Goal: Task Accomplishment & Management: Complete application form

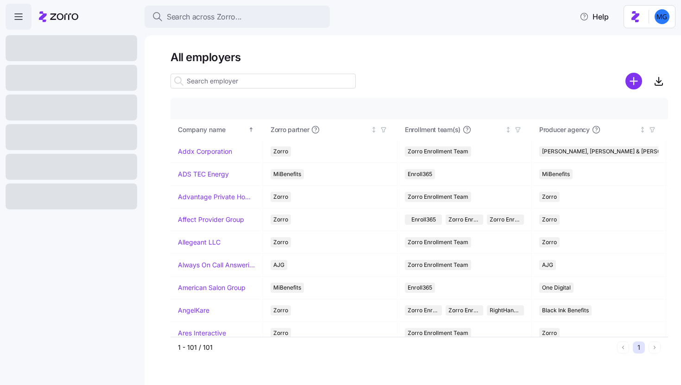
click at [495, 385] on div "All employers Company details Benefit status Company name [PERSON_NAME] partner…" at bounding box center [413, 210] width 537 height 350
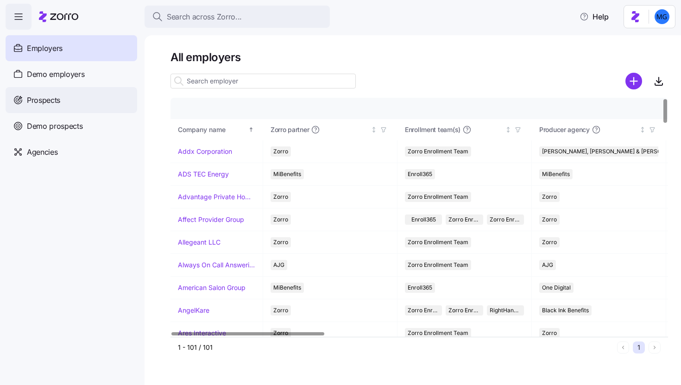
click at [120, 102] on div "Prospects" at bounding box center [72, 100] width 132 height 26
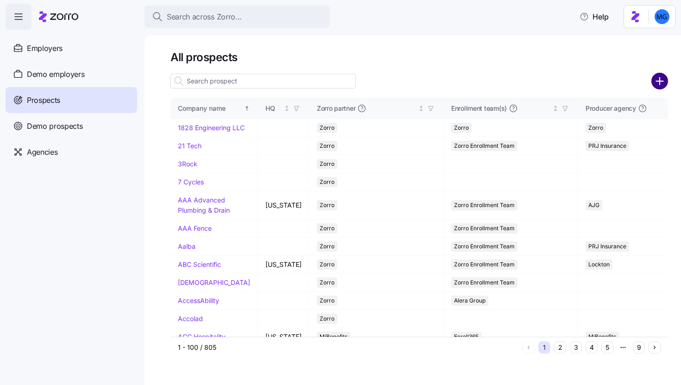
click at [658, 77] on circle "add icon" at bounding box center [659, 81] width 15 height 15
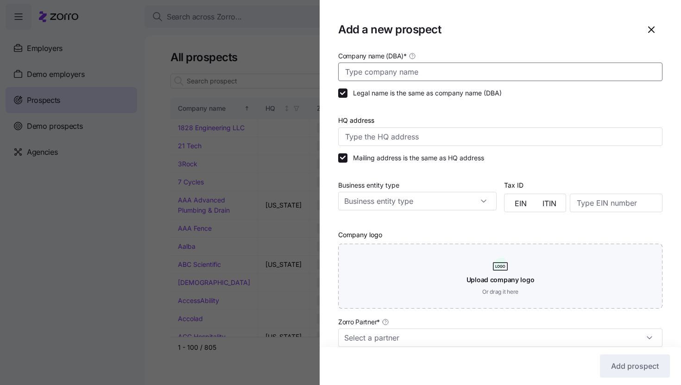
click at [402, 73] on input "Company name (DBA) *" at bounding box center [500, 72] width 324 height 19
type input "u"
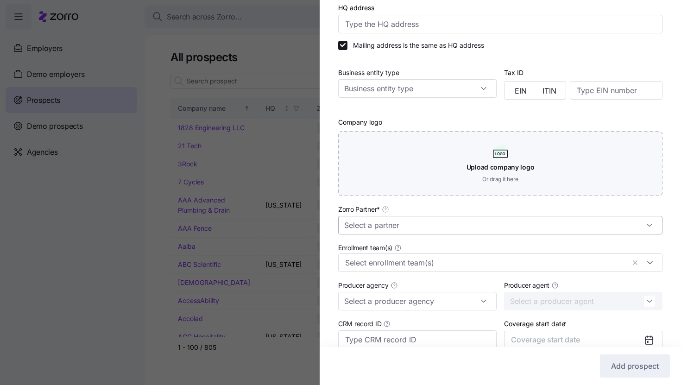
type input "[PERSON_NAME]"
click at [438, 231] on input "Zorro Partner *" at bounding box center [500, 225] width 324 height 19
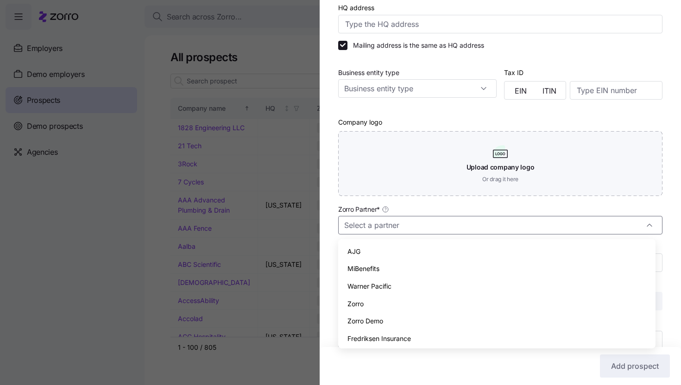
click at [432, 297] on div "Zorro" at bounding box center [497, 304] width 310 height 18
type input "Zorro"
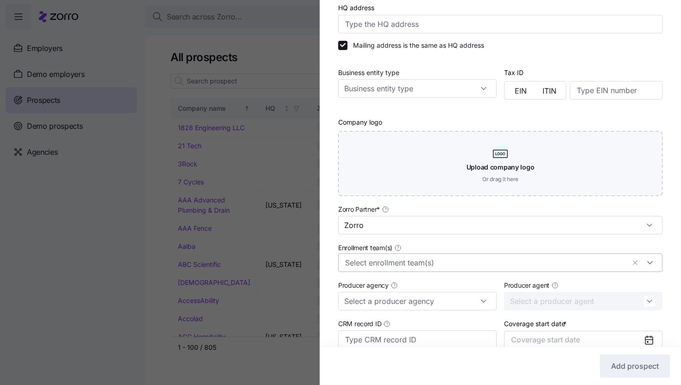
click at [436, 259] on input "Enrollment team(s)" at bounding box center [485, 263] width 280 height 12
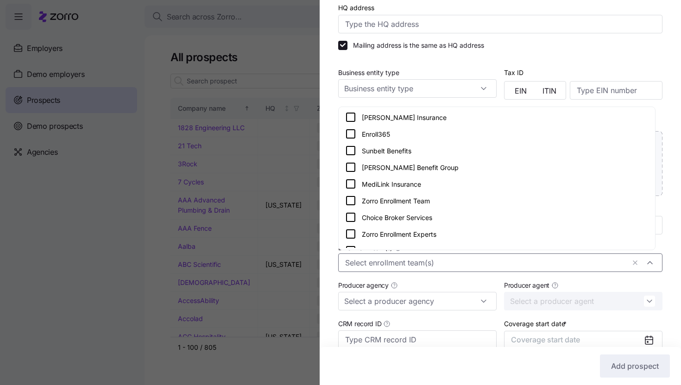
click at [451, 204] on div "Zorro Enrollment Team" at bounding box center [496, 200] width 303 height 11
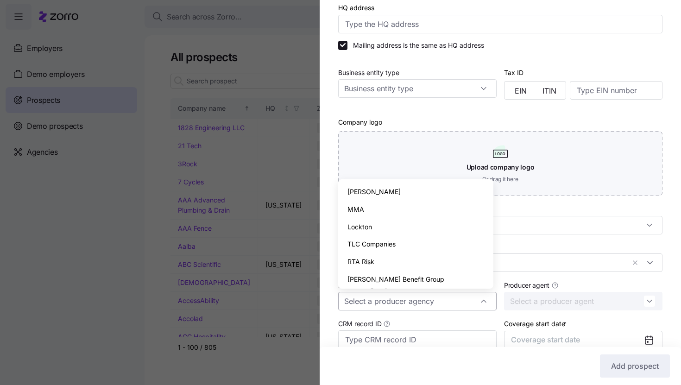
click at [448, 304] on input "Producer agency" at bounding box center [417, 301] width 158 height 19
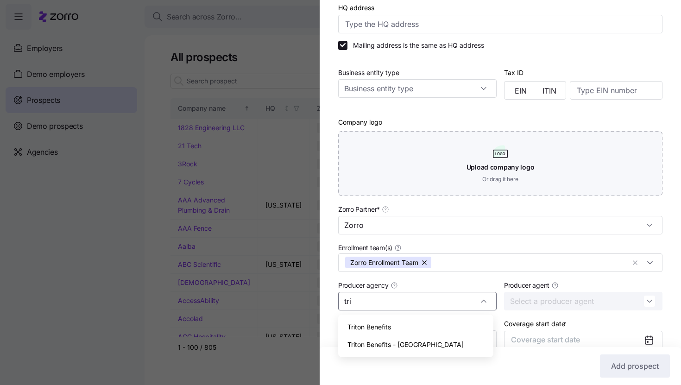
click at [434, 333] on div "Triton Benefits" at bounding box center [416, 327] width 148 height 18
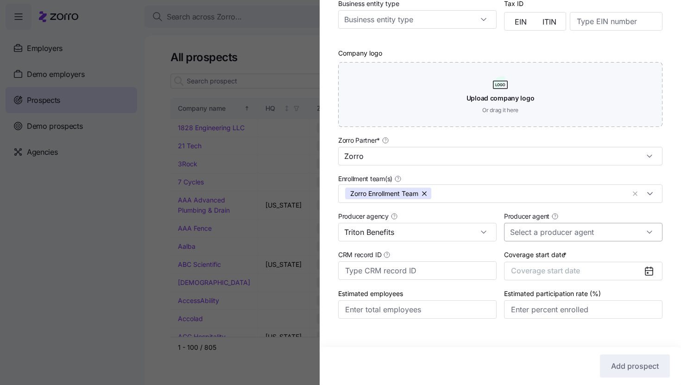
scroll to position [196, 0]
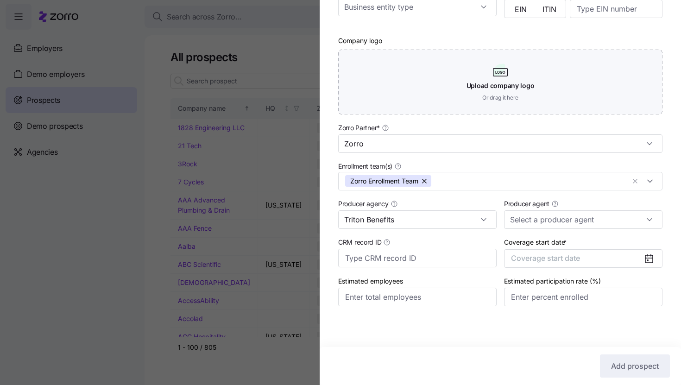
type input "Triton Benefits"
click at [644, 261] on icon at bounding box center [649, 258] width 11 height 11
click at [614, 259] on button "Coverage start date" at bounding box center [583, 258] width 158 height 19
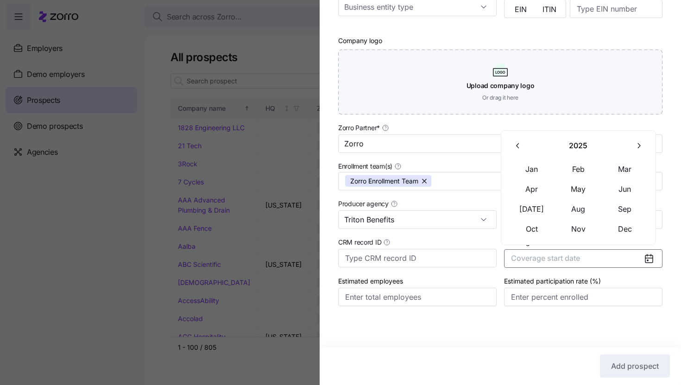
click at [635, 150] on button "button" at bounding box center [638, 145] width 19 height 19
click at [524, 174] on button "Jan" at bounding box center [532, 168] width 46 height 19
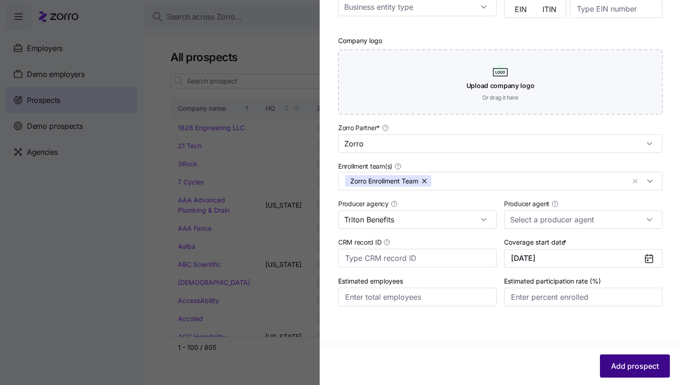
click at [611, 365] on span "Add prospect" at bounding box center [635, 365] width 48 height 11
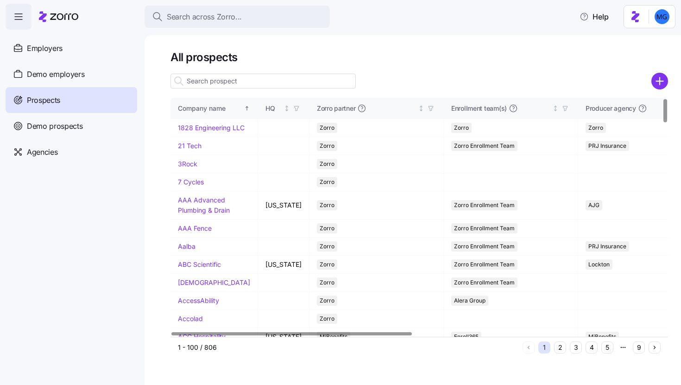
click at [215, 86] on input at bounding box center [263, 81] width 185 height 15
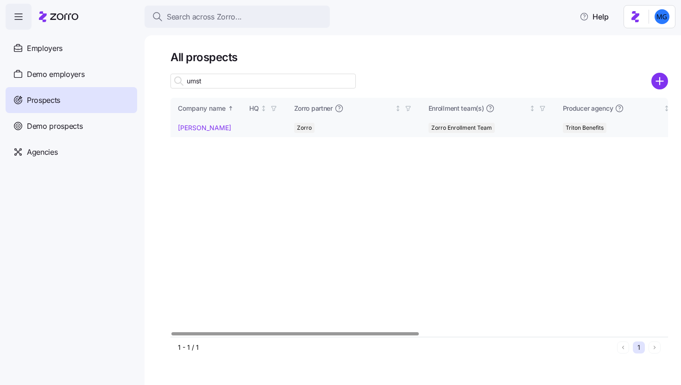
type input "umst"
drag, startPoint x: 196, startPoint y: 127, endPoint x: 440, endPoint y: 90, distance: 246.5
click at [196, 127] on link "[PERSON_NAME]" at bounding box center [204, 128] width 53 height 8
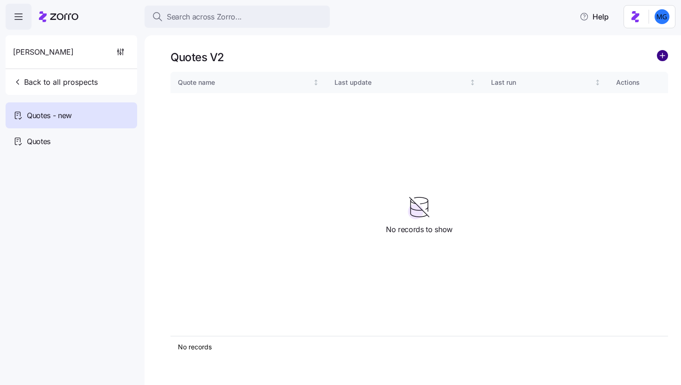
click at [663, 54] on icon "add icon" at bounding box center [662, 55] width 11 height 11
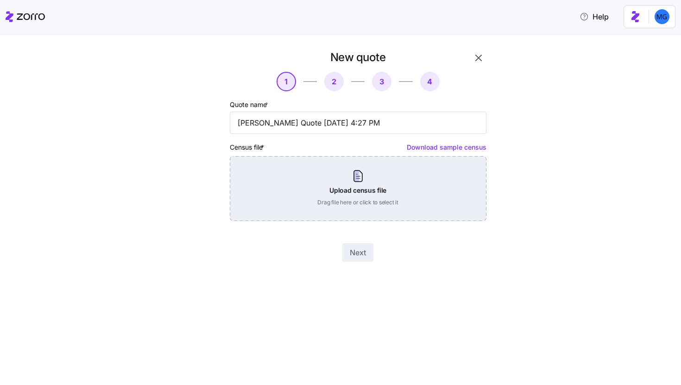
click at [374, 173] on div "Upload census file Drag file here or click to select it" at bounding box center [358, 188] width 257 height 65
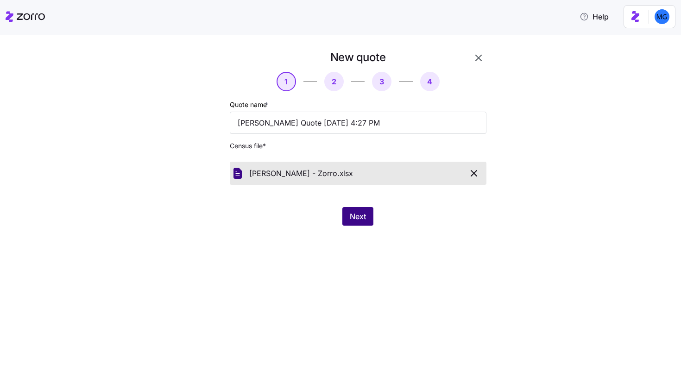
click at [359, 218] on span "Next" at bounding box center [358, 216] width 16 height 11
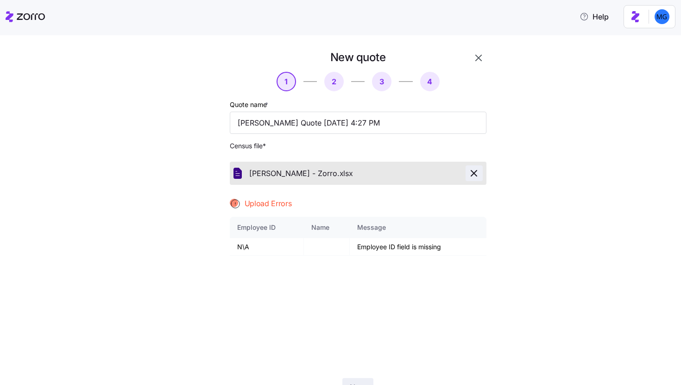
click at [468, 173] on icon "button" at bounding box center [473, 173] width 11 height 11
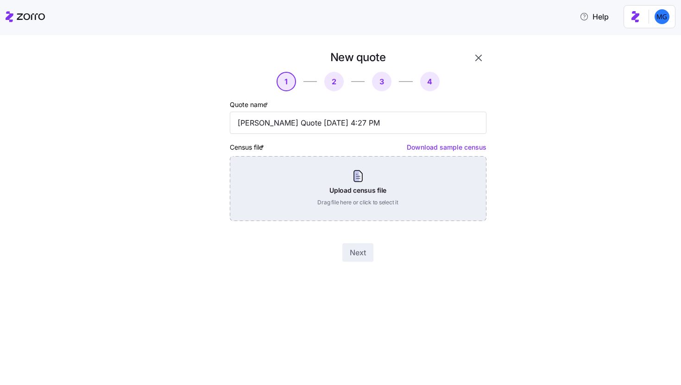
click at [360, 178] on div "Upload census file Drag file here or click to select it" at bounding box center [358, 188] width 257 height 65
click at [370, 185] on div "Upload census file Drag file here or click to select it" at bounding box center [358, 188] width 257 height 65
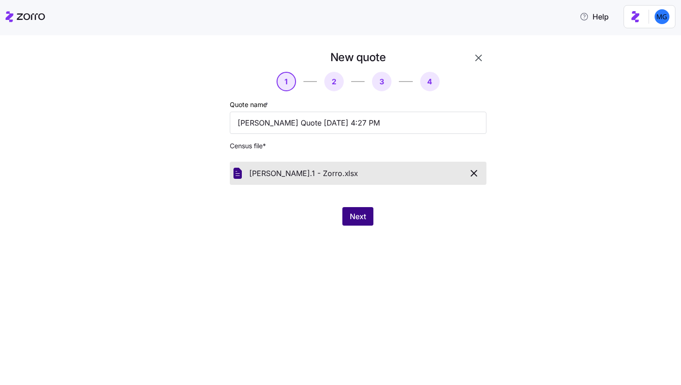
click at [372, 224] on button "Next" at bounding box center [357, 216] width 31 height 19
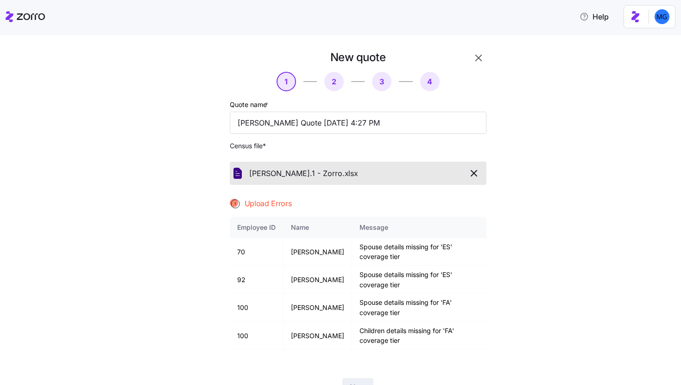
click at [483, 56] on div "New quote 1 2 3 4 Quote name * [PERSON_NAME] Quote [DATE] 4:27 PM Census file *…" at bounding box center [347, 229] width 324 height 358
click at [476, 56] on icon "button" at bounding box center [478, 57] width 11 height 11
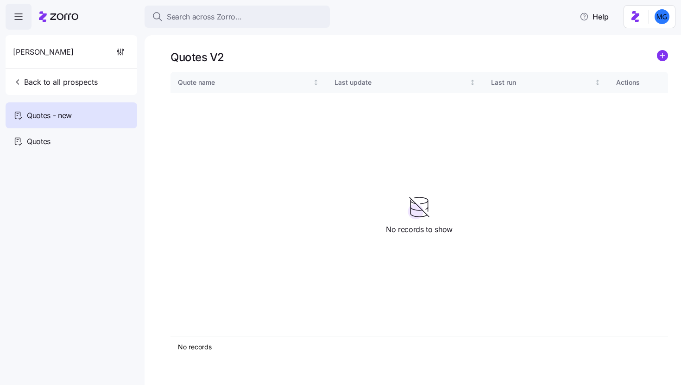
click at [660, 63] on link at bounding box center [662, 57] width 11 height 14
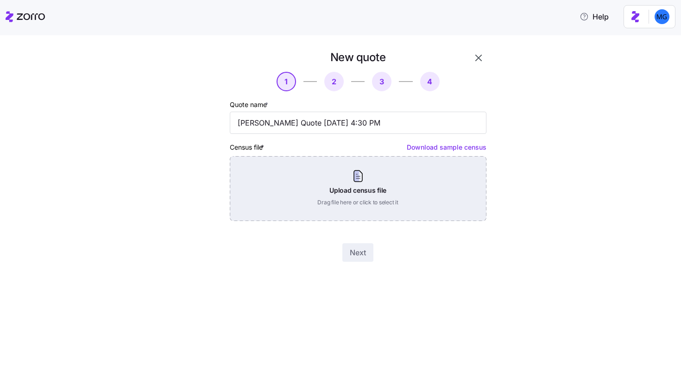
click at [383, 181] on div "Upload census file Drag file here or click to select it" at bounding box center [358, 188] width 257 height 65
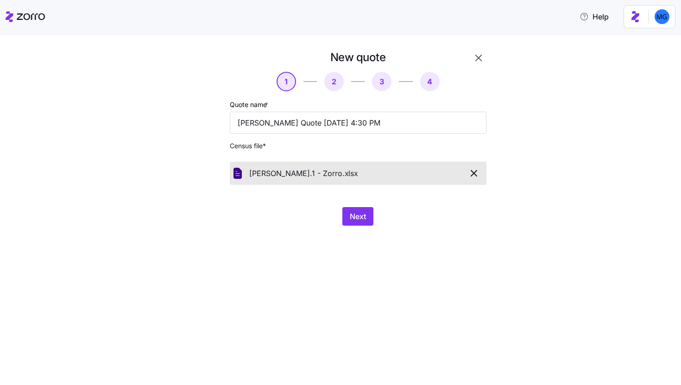
click at [356, 206] on div "New quote 1 2 3 4 Quote name * [PERSON_NAME] Quote [DATE] 4:30 PM Census file *…" at bounding box center [358, 137] width 264 height 183
click at [356, 214] on span "Next" at bounding box center [358, 216] width 16 height 11
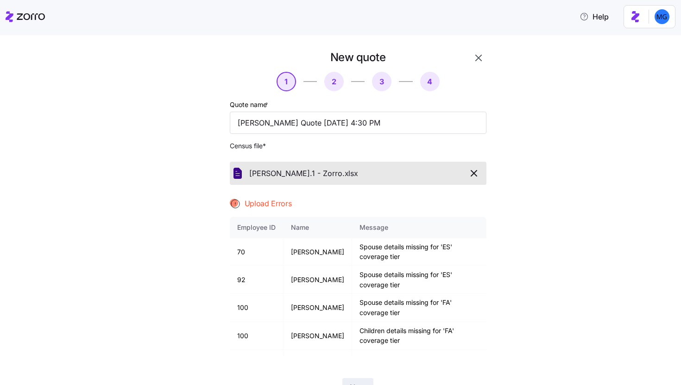
click at [477, 48] on div "New quote 1 2 3 4 Quote name * [PERSON_NAME] Quote [DATE] 4:30 PM Census file *…" at bounding box center [340, 210] width 681 height 350
click at [465, 60] on div "New quote" at bounding box center [358, 57] width 257 height 14
click at [476, 60] on icon "button" at bounding box center [478, 57] width 11 height 11
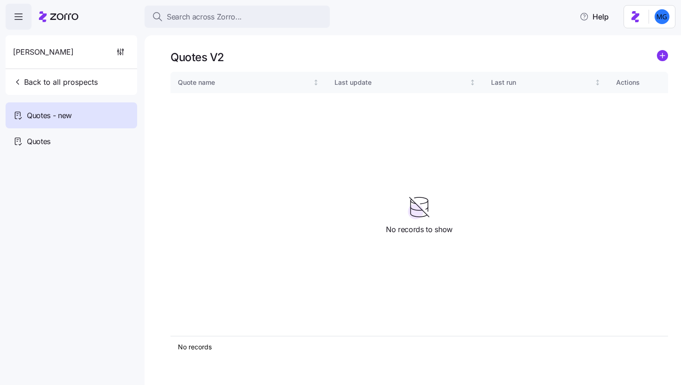
click at [657, 54] on icon "add icon" at bounding box center [662, 55] width 11 height 11
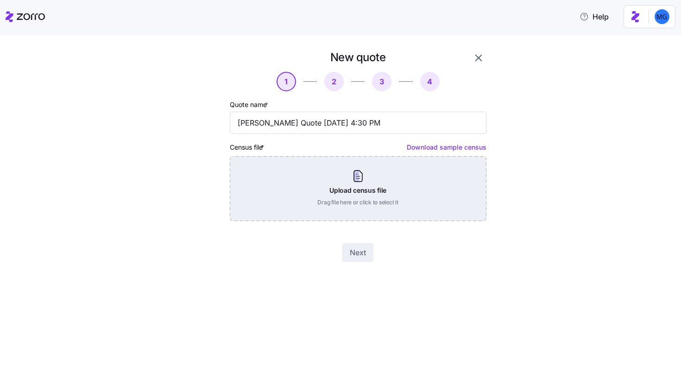
click at [397, 183] on div "Upload census file Drag file here or click to select it" at bounding box center [358, 188] width 257 height 65
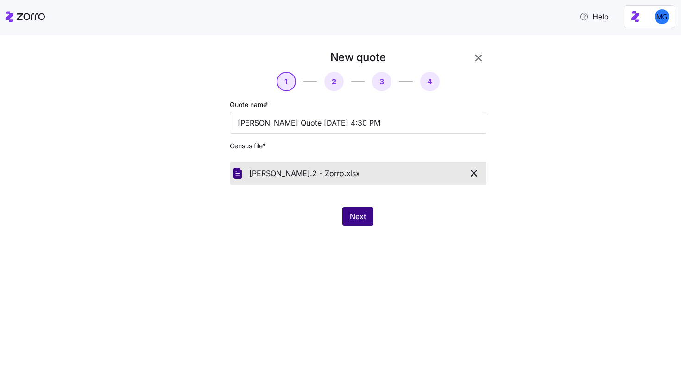
click at [356, 215] on span "Next" at bounding box center [358, 216] width 16 height 11
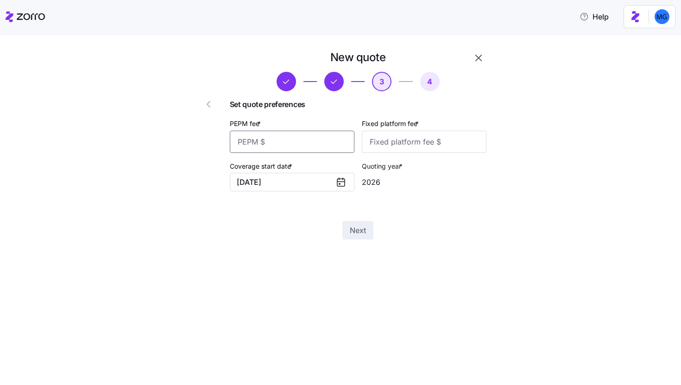
click at [334, 144] on input "PEPM fee *" at bounding box center [292, 142] width 125 height 22
type input "20"
type input "1000"
click at [364, 227] on span "Next" at bounding box center [358, 230] width 16 height 11
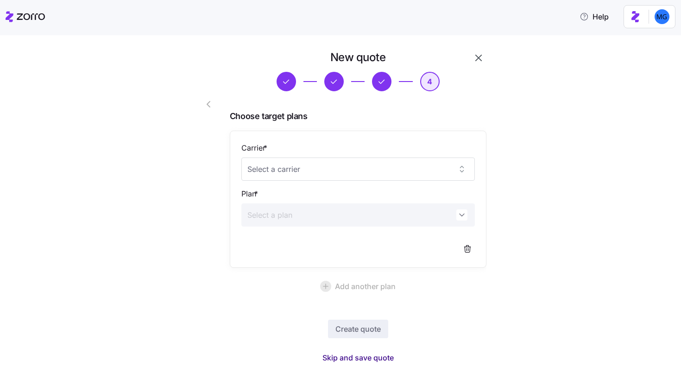
click at [361, 355] on span "Skip and save quote" at bounding box center [357, 357] width 71 height 11
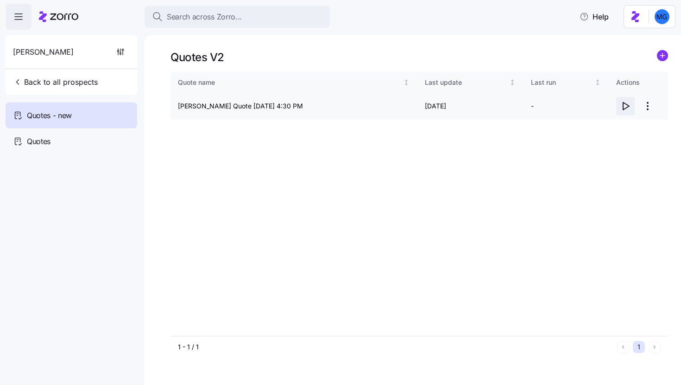
click at [622, 112] on span "button" at bounding box center [626, 106] width 18 height 18
click at [100, 83] on button "Back to all prospects" at bounding box center [55, 82] width 92 height 19
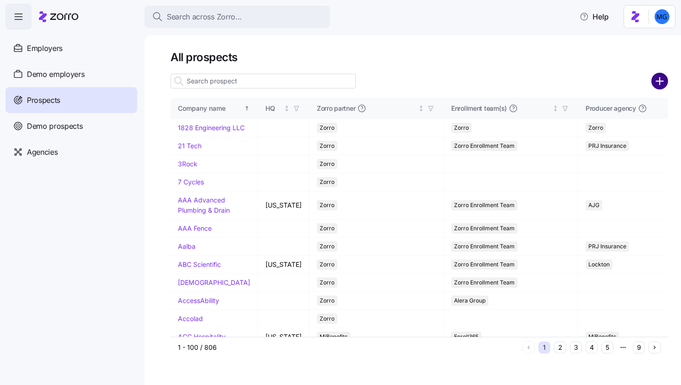
click at [664, 85] on circle "add icon" at bounding box center [659, 81] width 15 height 15
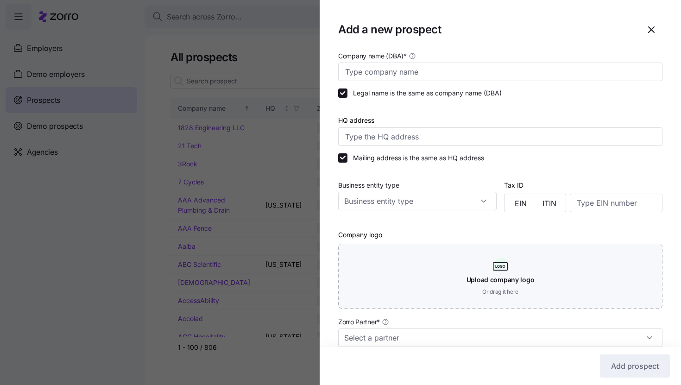
click at [580, 60] on div "Company name (DBA) *" at bounding box center [500, 65] width 324 height 31
click at [580, 71] on input "Company name (DBA) *" at bounding box center [500, 72] width 324 height 19
paste input "Empower Grace Home Care"
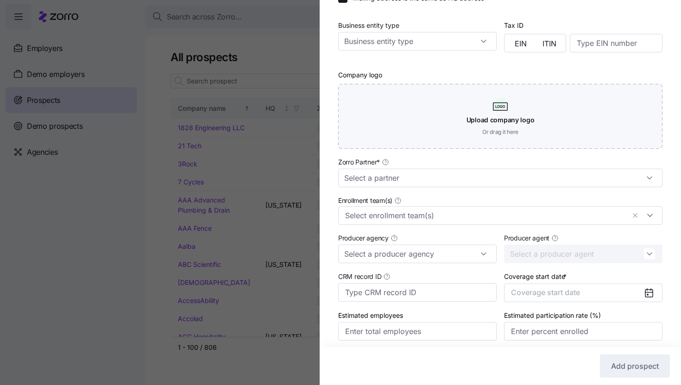
scroll to position [196, 0]
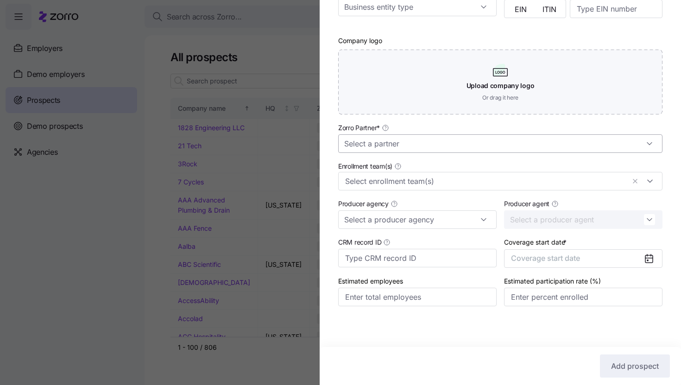
type input "Empower Grace Home Care"
click at [507, 141] on input "Zorro Partner *" at bounding box center [500, 143] width 324 height 19
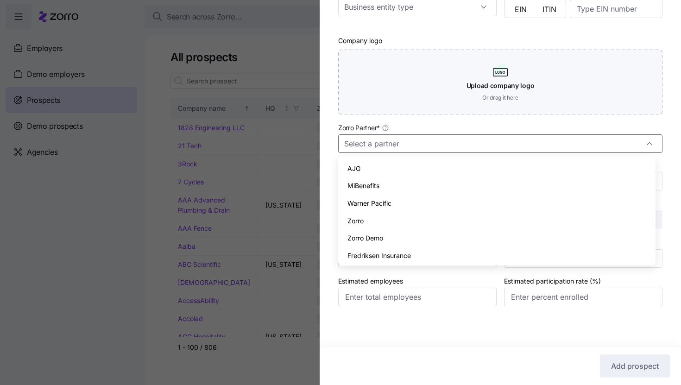
click at [447, 214] on div "AJG MiBenefits Warner Pacific Zorro Zorro Demo [PERSON_NAME] Insurance M3 Justw…" at bounding box center [497, 247] width 310 height 175
click at [447, 214] on div "Zorro" at bounding box center [497, 221] width 310 height 18
type input "Zorro"
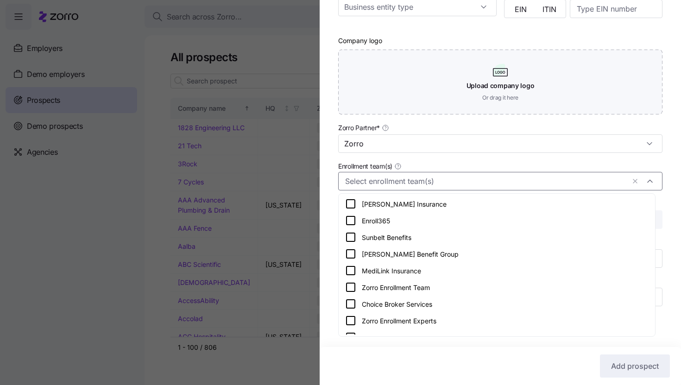
click at [454, 183] on input "Enrollment team(s)" at bounding box center [485, 181] width 280 height 12
click at [431, 282] on div "Zorro Enrollment Team" at bounding box center [496, 287] width 303 height 11
click at [667, 169] on div "Company name (DBA) * Empower Grace Home Care Legal name is the same as company …" at bounding box center [500, 90] width 361 height 469
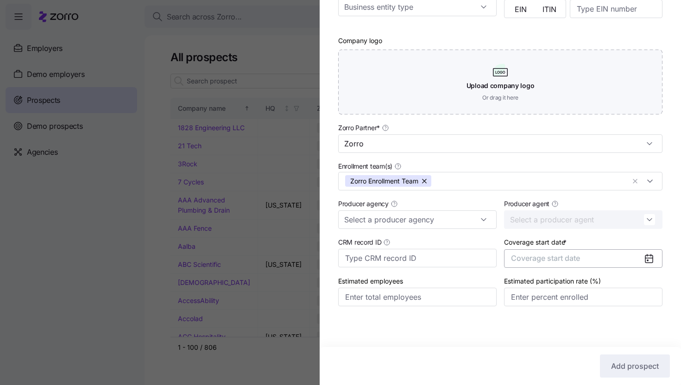
click at [600, 253] on button "Coverage start date" at bounding box center [583, 258] width 158 height 19
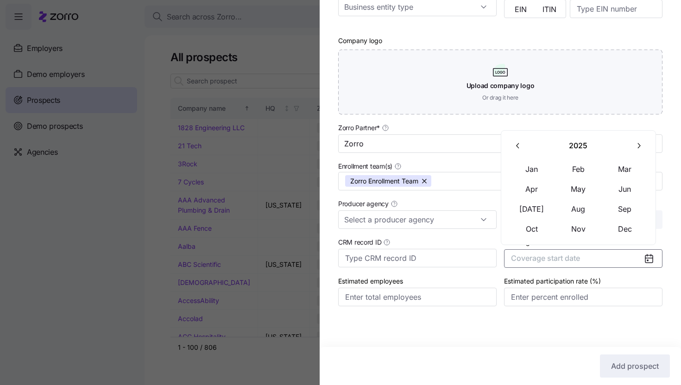
click at [638, 150] on icon "button" at bounding box center [638, 145] width 9 height 9
click at [539, 171] on button "Jan" at bounding box center [532, 168] width 46 height 19
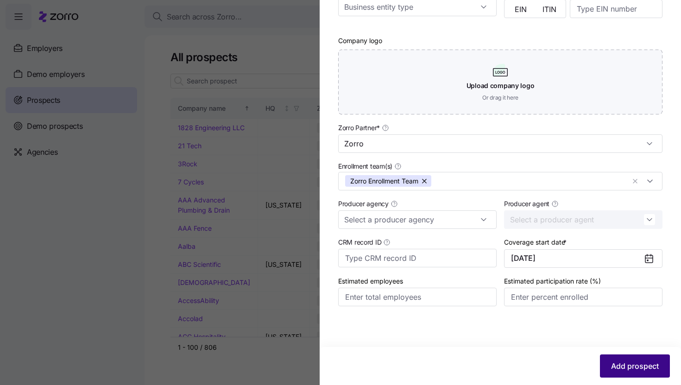
click at [611, 363] on span "Add prospect" at bounding box center [635, 365] width 48 height 11
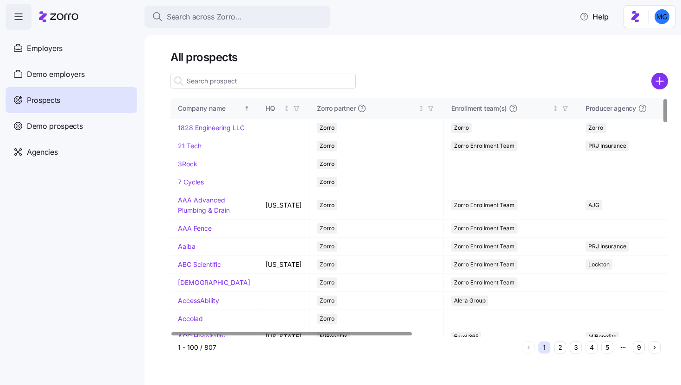
click at [311, 83] on input at bounding box center [263, 81] width 185 height 15
paste input "Empower Grace Home Care"
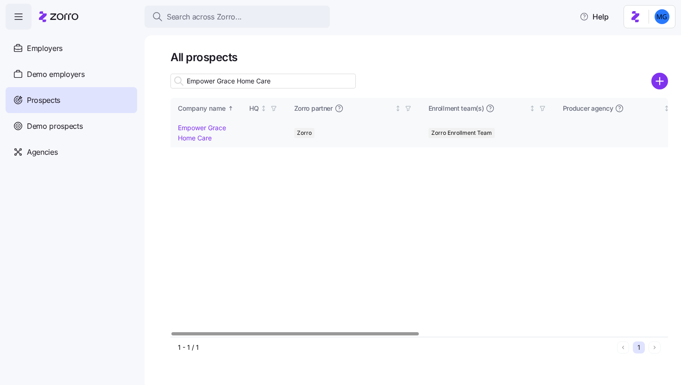
type input "Empower Grace Home Care"
click at [209, 126] on link "Empower Grace Home Care" at bounding box center [202, 133] width 48 height 18
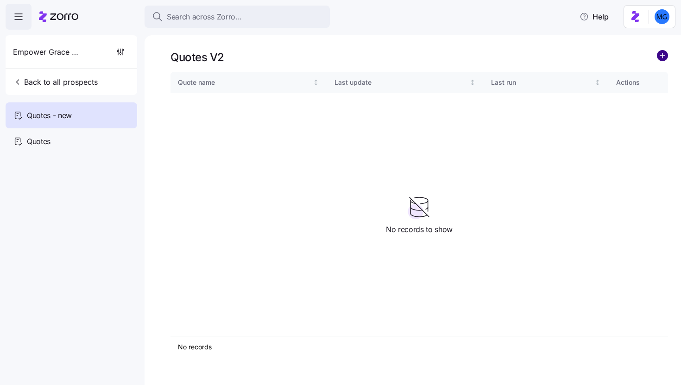
click at [664, 56] on circle "add icon" at bounding box center [662, 56] width 10 height 10
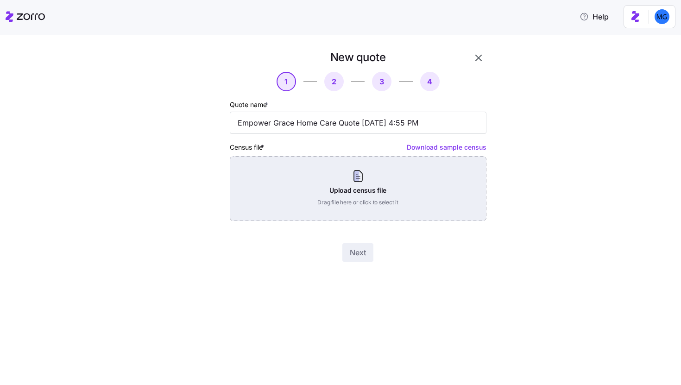
click at [409, 173] on div "Upload census file Drag file here or click to select it" at bounding box center [358, 188] width 257 height 65
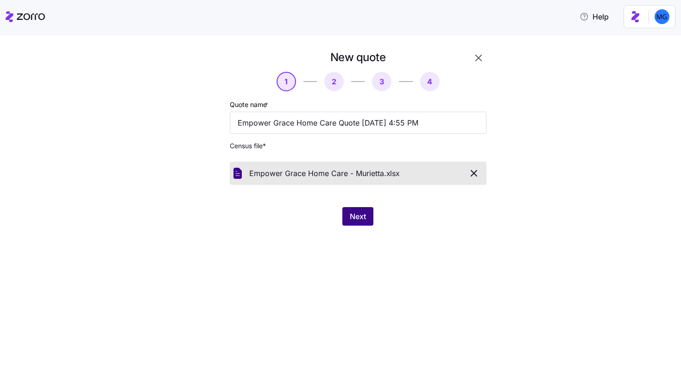
click at [351, 222] on span "Next" at bounding box center [358, 216] width 16 height 11
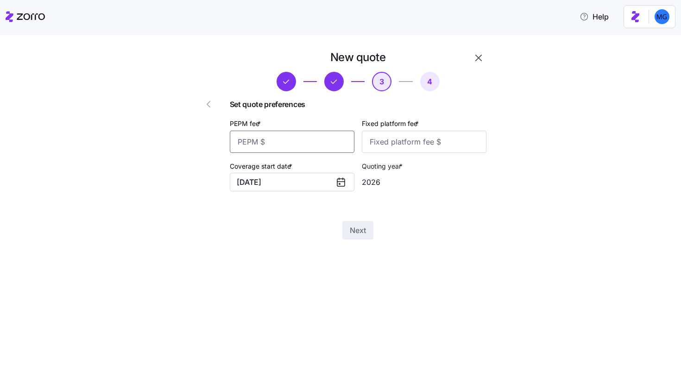
click at [322, 141] on input "PEPM fee *" at bounding box center [292, 142] width 125 height 22
type input "50"
type input "100"
click at [371, 229] on button "Next" at bounding box center [357, 230] width 31 height 19
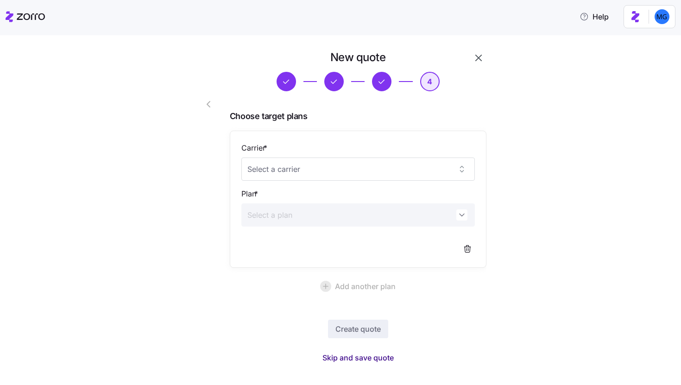
click at [359, 352] on button "Skip and save quote" at bounding box center [358, 357] width 86 height 17
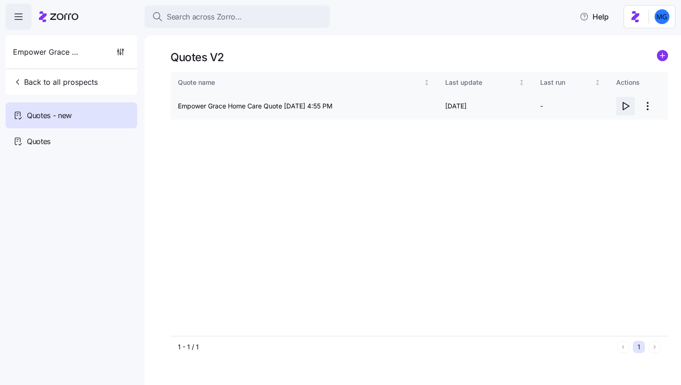
click at [630, 108] on icon "button" at bounding box center [625, 106] width 11 height 11
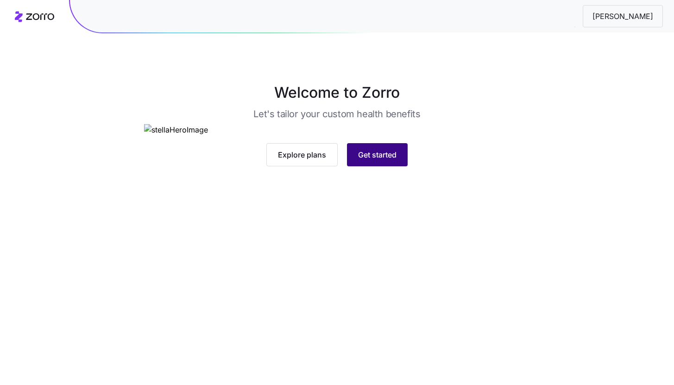
click at [389, 160] on span "Get started" at bounding box center [377, 154] width 38 height 11
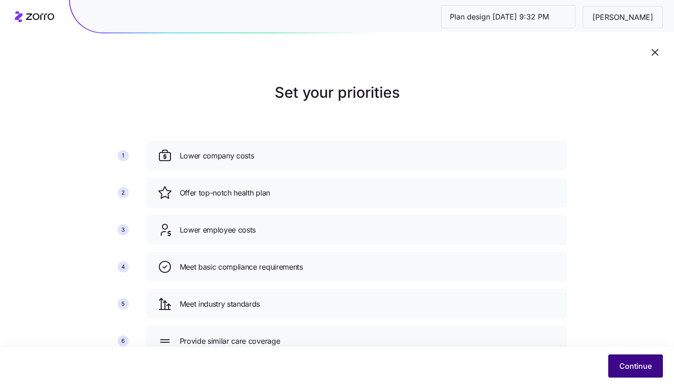
click at [628, 366] on span "Continue" at bounding box center [635, 365] width 32 height 11
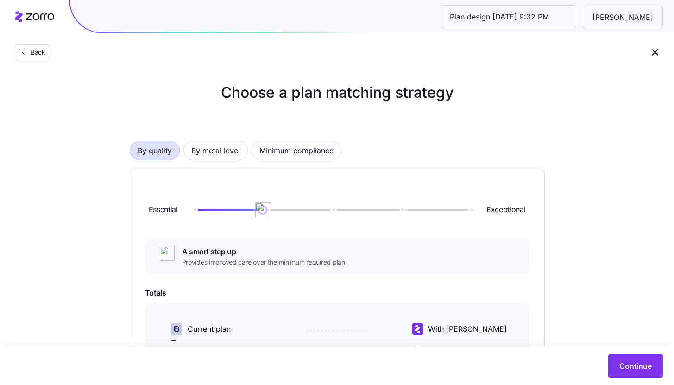
click at [249, 157] on div "By quality By metal level Minimum compliance" at bounding box center [337, 150] width 415 height 19
click at [238, 156] on span "By metal level" at bounding box center [215, 150] width 49 height 19
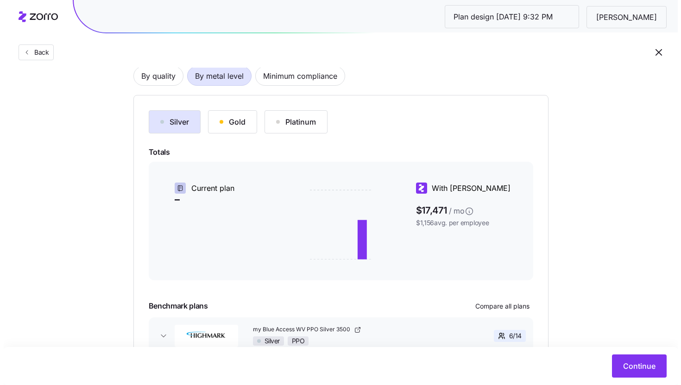
scroll to position [137, 0]
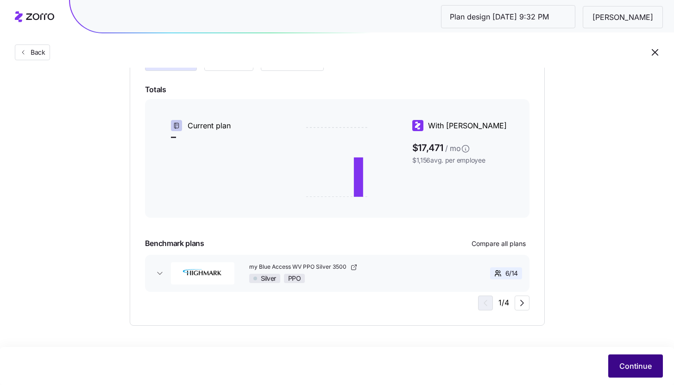
click at [641, 363] on span "Continue" at bounding box center [635, 365] width 32 height 11
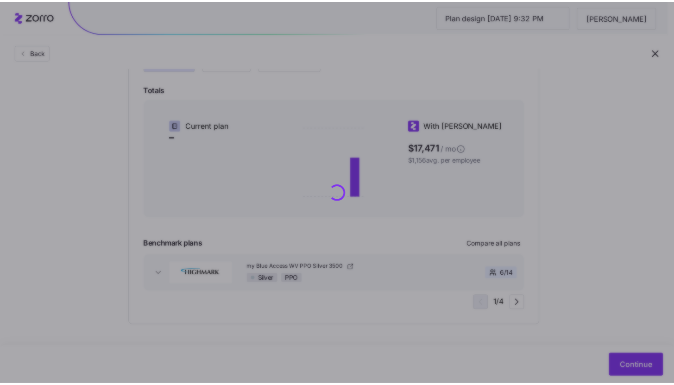
scroll to position [0, 0]
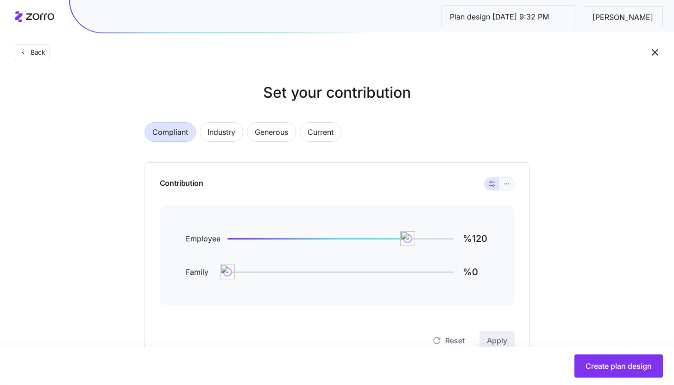
click at [510, 184] on button "button" at bounding box center [506, 183] width 7 height 7
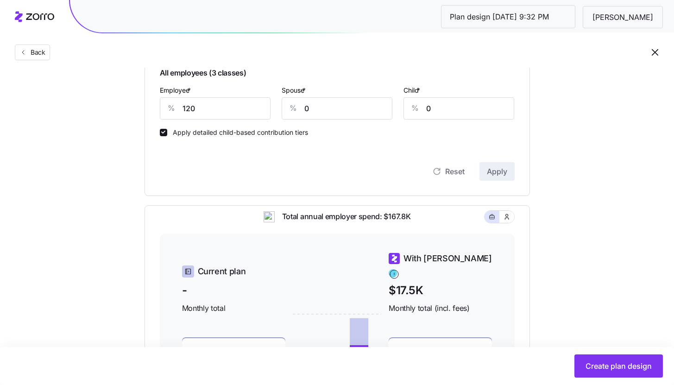
scroll to position [259, 0]
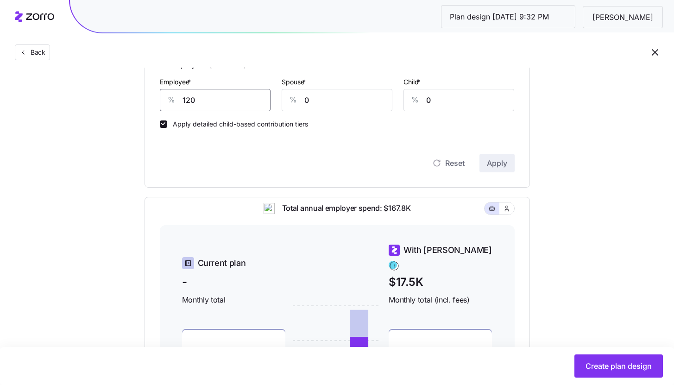
click at [232, 107] on input "120" at bounding box center [215, 100] width 111 height 22
type input "80"
click at [488, 165] on span "Apply" at bounding box center [497, 163] width 20 height 11
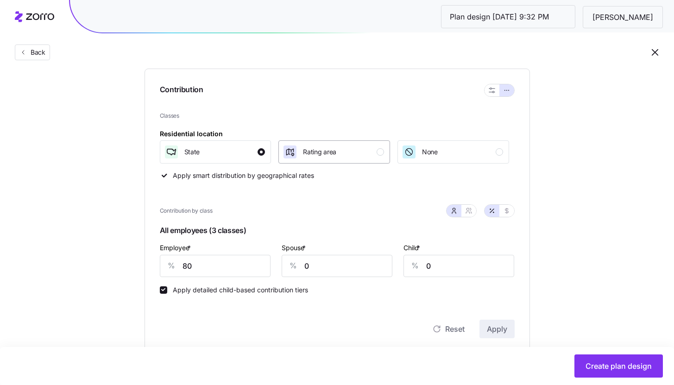
scroll to position [98, 0]
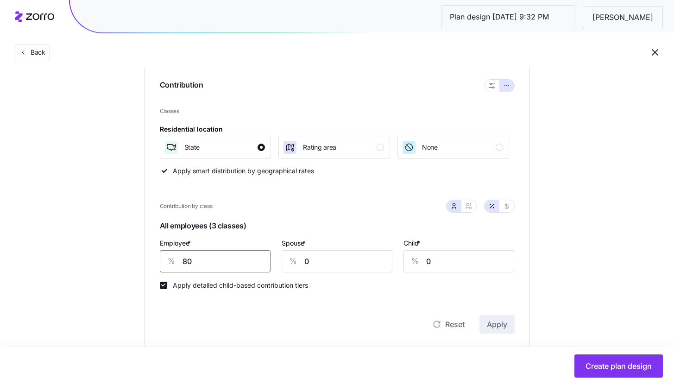
click at [246, 256] on input "80" at bounding box center [215, 261] width 111 height 22
type input "85"
click at [515, 327] on div "Contribution Classes Residential location State Rating area None Apply smart di…" at bounding box center [337, 206] width 385 height 285
click at [510, 327] on button "Apply" at bounding box center [497, 324] width 35 height 19
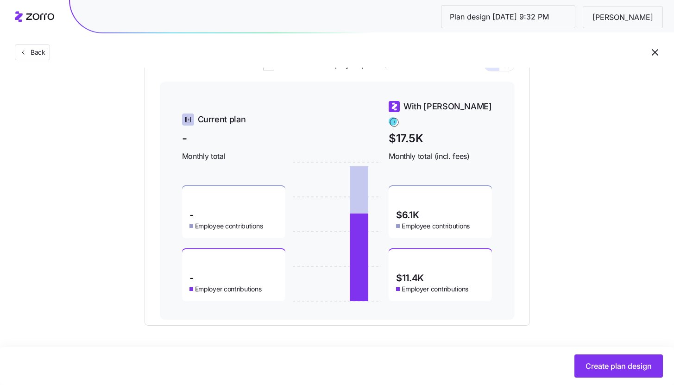
scroll to position [0, 0]
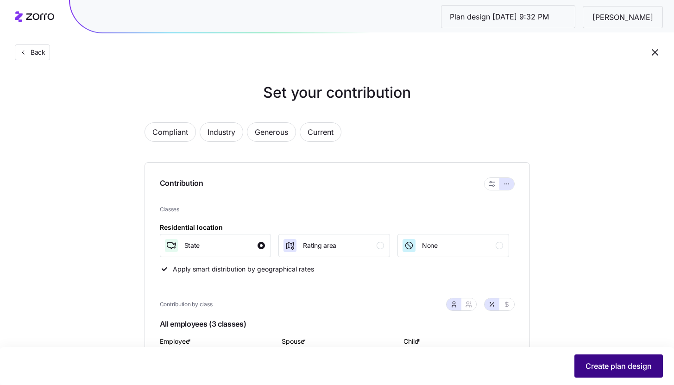
click at [602, 367] on span "Create plan design" at bounding box center [619, 365] width 66 height 11
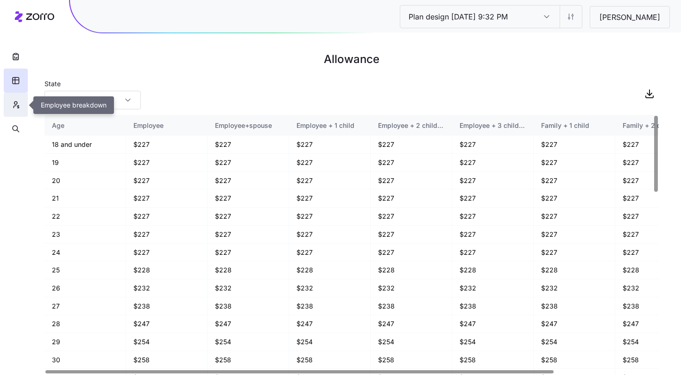
click at [22, 105] on button "button" at bounding box center [16, 105] width 24 height 24
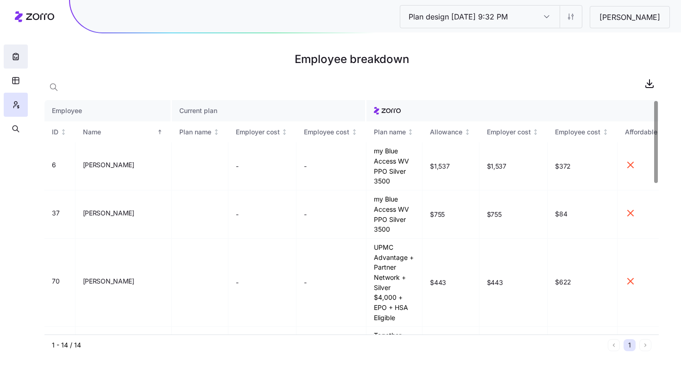
click at [15, 60] on icon "button" at bounding box center [15, 56] width 9 height 9
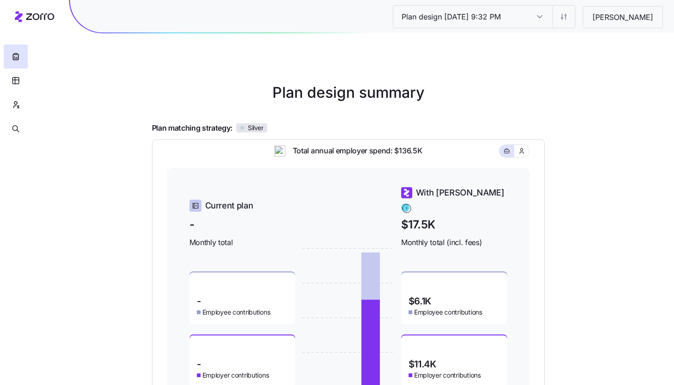
scroll to position [123, 0]
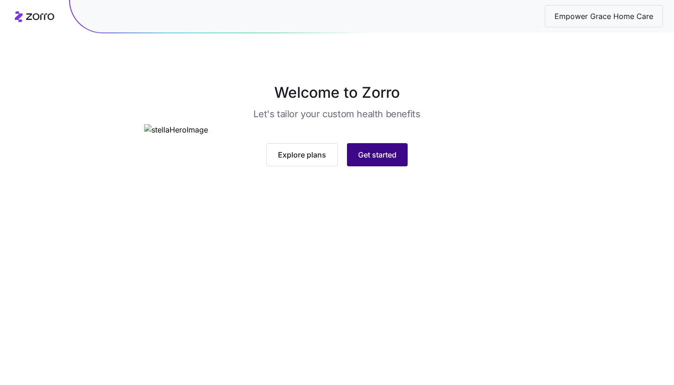
click at [366, 160] on span "Get started" at bounding box center [377, 154] width 38 height 11
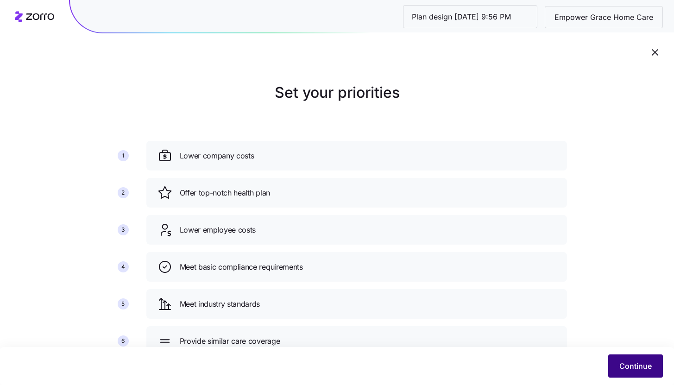
click at [623, 362] on span "Continue" at bounding box center [635, 365] width 32 height 11
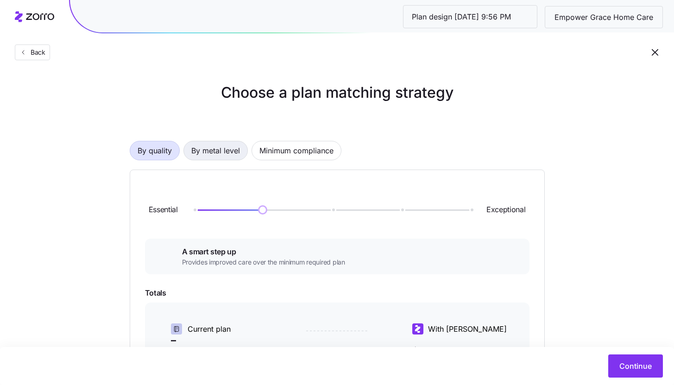
click at [240, 156] on button "By metal level" at bounding box center [215, 150] width 64 height 19
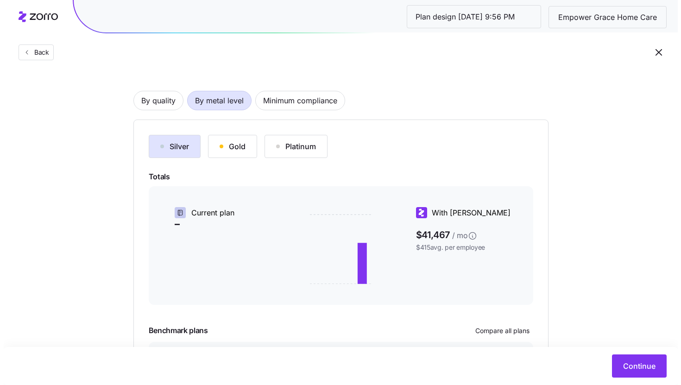
scroll to position [137, 0]
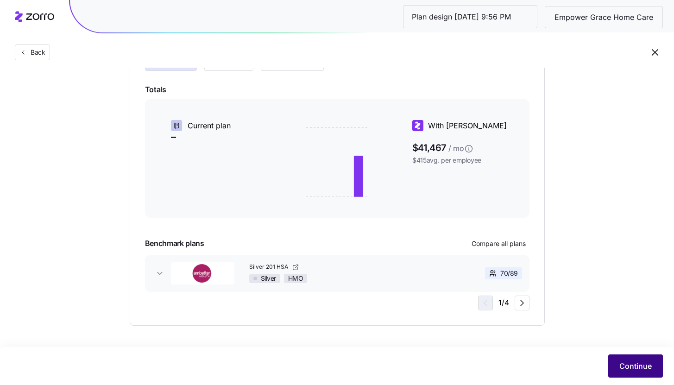
click at [638, 370] on span "Continue" at bounding box center [635, 365] width 32 height 11
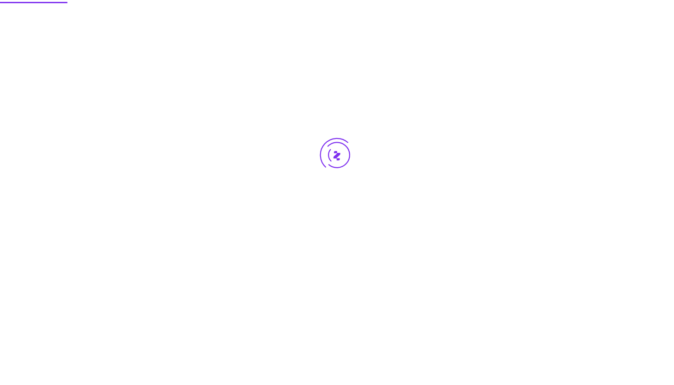
scroll to position [0, 0]
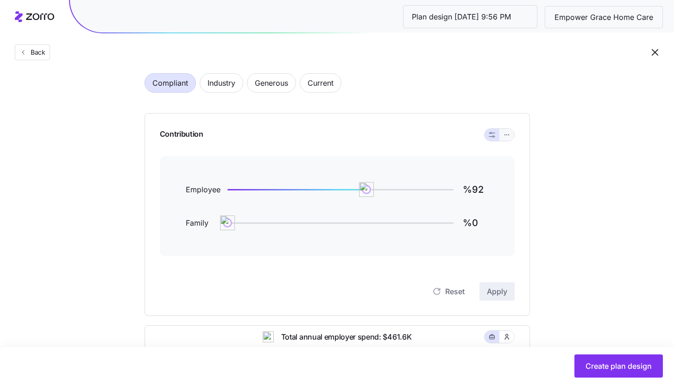
scroll to position [49, 0]
click at [506, 127] on div "Contribution" at bounding box center [337, 135] width 355 height 43
click at [506, 132] on button "button" at bounding box center [506, 135] width 7 height 7
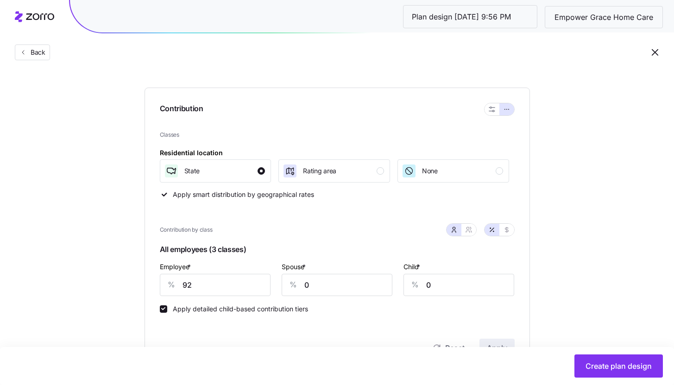
scroll to position [80, 0]
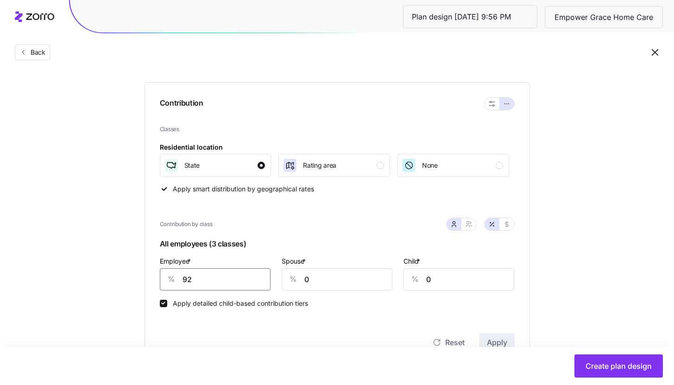
click at [230, 275] on input "92" at bounding box center [215, 279] width 111 height 22
type input "85"
click at [482, 337] on button "Apply" at bounding box center [497, 342] width 35 height 19
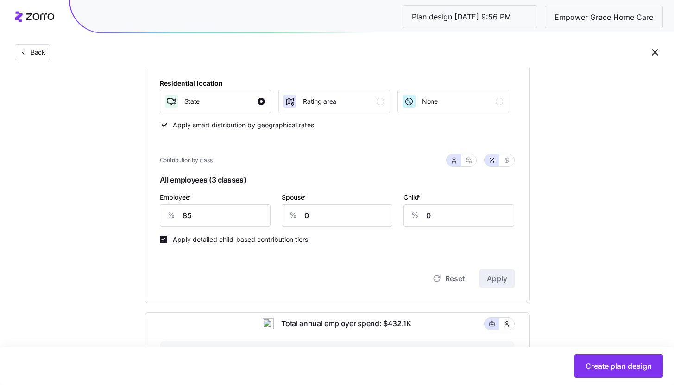
scroll to position [143, 0]
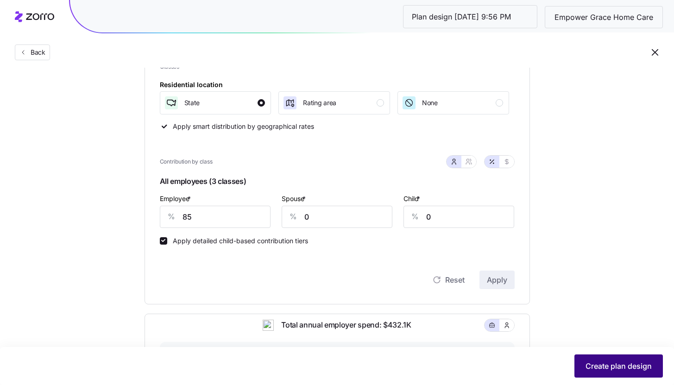
click at [606, 370] on span "Create plan design" at bounding box center [619, 365] width 66 height 11
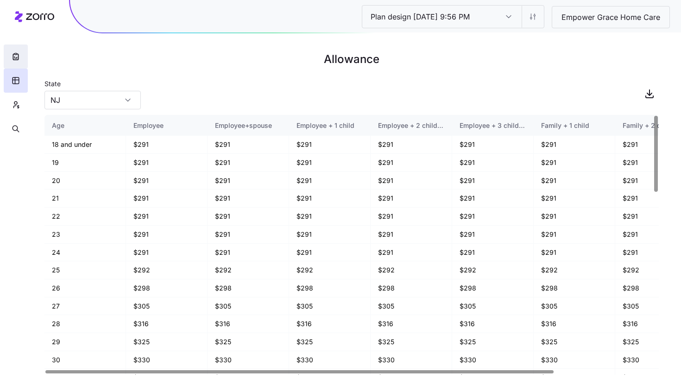
click at [21, 57] on button "button" at bounding box center [16, 56] width 24 height 24
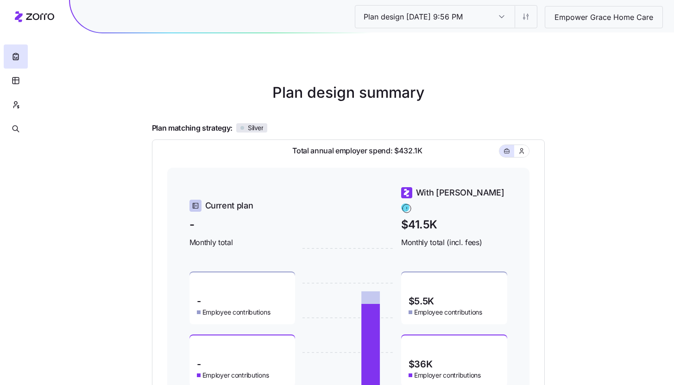
scroll to position [123, 0]
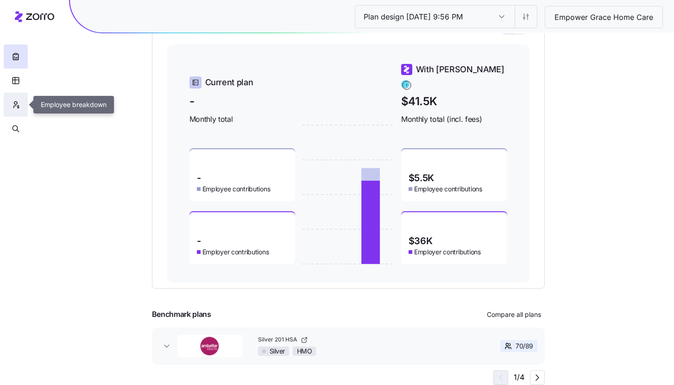
click at [17, 107] on icon "button" at bounding box center [16, 104] width 8 height 9
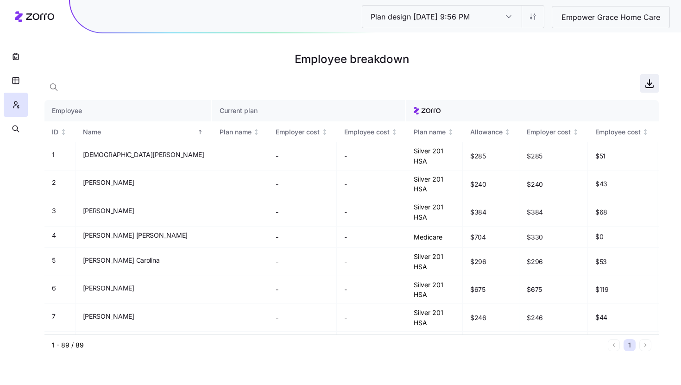
click at [653, 87] on icon "button" at bounding box center [649, 87] width 7 height 2
